Goal: Transaction & Acquisition: Download file/media

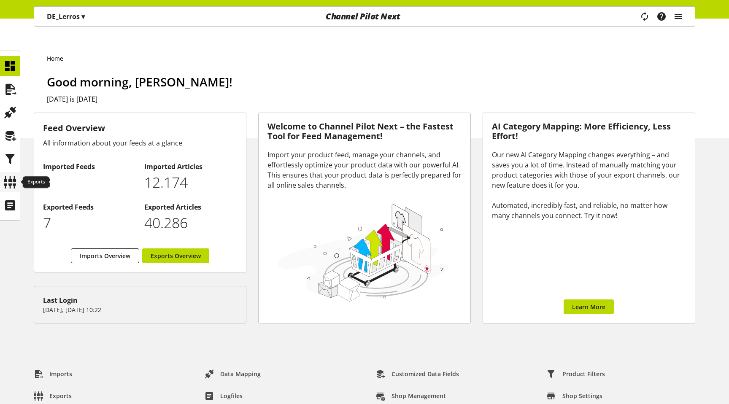
click at [10, 182] on icon at bounding box center [9, 182] width 13 height 17
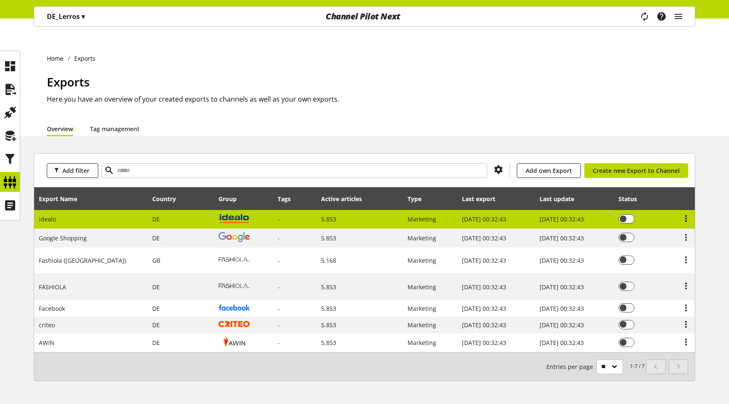
click at [686, 211] on icon at bounding box center [686, 218] width 10 height 15
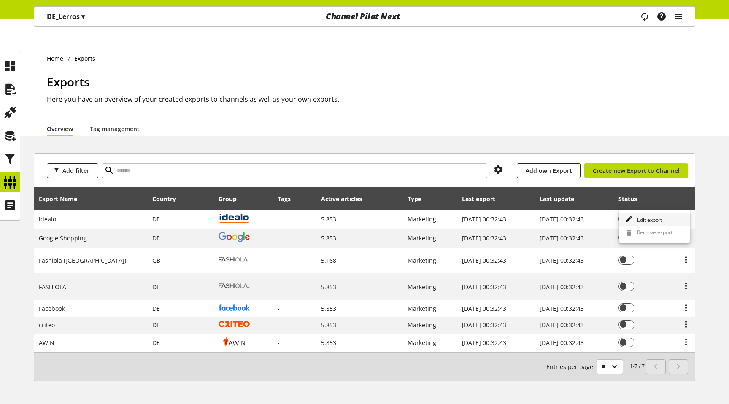
click at [664, 219] on link "Edit export" at bounding box center [654, 220] width 71 height 14
select select "********"
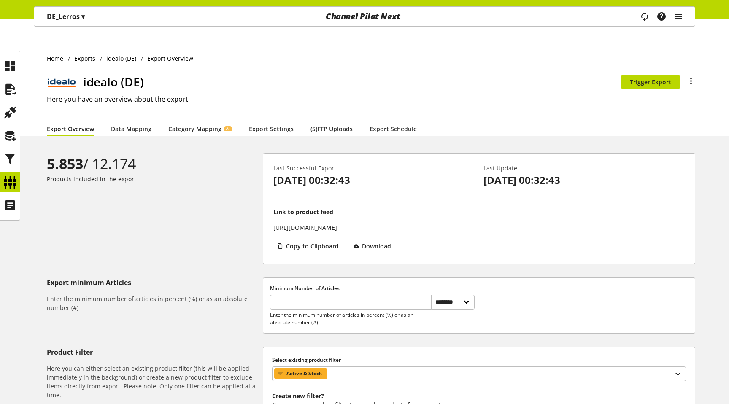
click at [337, 223] on p "[URL][DOMAIN_NAME]" at bounding box center [305, 227] width 64 height 9
click at [363, 242] on span "Download" at bounding box center [376, 246] width 29 height 9
